Goal: Find specific page/section: Find specific page/section

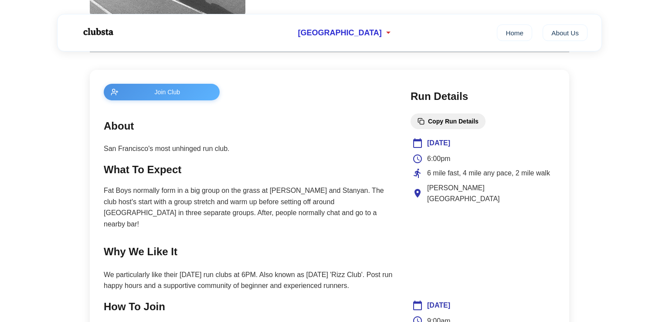
scroll to position [324, 0]
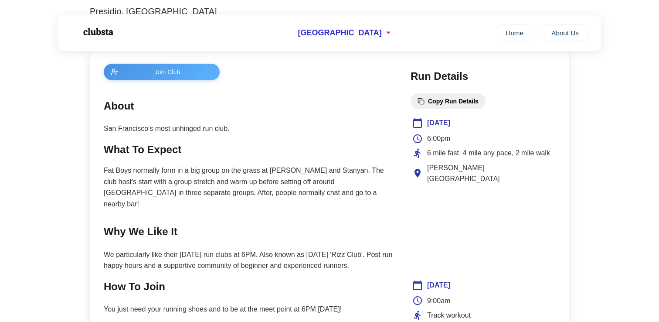
click at [204, 131] on p "San Francisco's most unhinged run club." at bounding box center [248, 128] width 289 height 11
click at [199, 131] on p "San Francisco's most unhinged run club." at bounding box center [248, 128] width 289 height 11
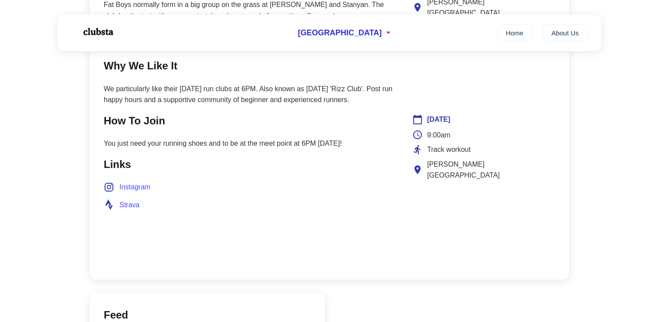
scroll to position [444, 0]
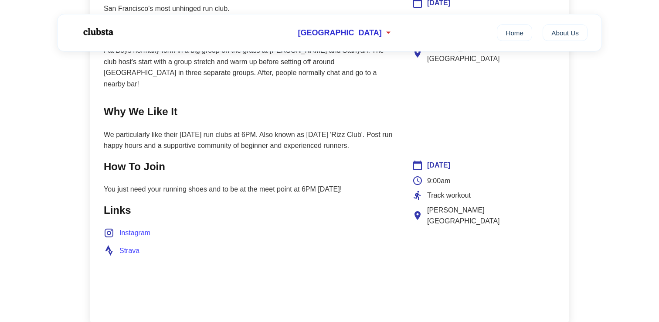
click at [138, 245] on span "Strava" at bounding box center [129, 250] width 20 height 11
click at [292, 139] on p "We particularly like their [DATE] run clubs at 6PM. Also known as [DATE] 'Rizz …" at bounding box center [248, 140] width 289 height 22
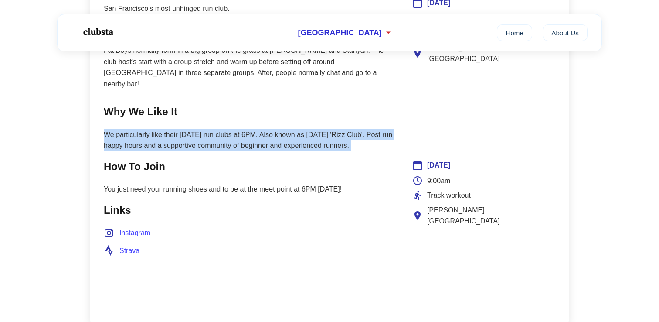
click at [292, 139] on p "We particularly like their [DATE] run clubs at 6PM. Also known as [DATE] 'Rizz …" at bounding box center [248, 140] width 289 height 22
click at [289, 139] on p "We particularly like their [DATE] run clubs at 6PM. Also known as [DATE] 'Rizz …" at bounding box center [248, 140] width 289 height 22
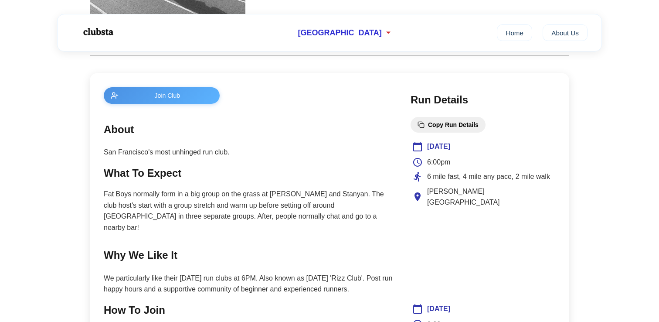
scroll to position [283, 0]
